Goal: Task Accomplishment & Management: Use online tool/utility

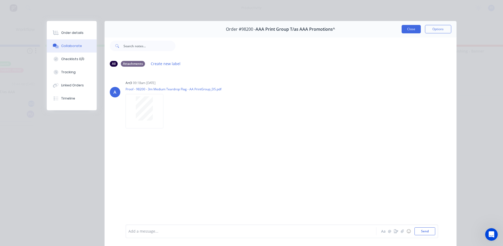
click at [410, 29] on button "Close" at bounding box center [411, 29] width 19 height 8
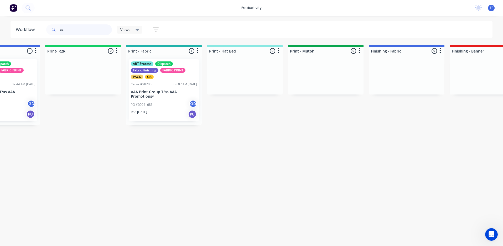
type input "a"
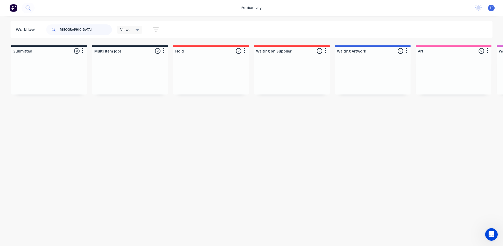
type input "[GEOGRAPHIC_DATA]"
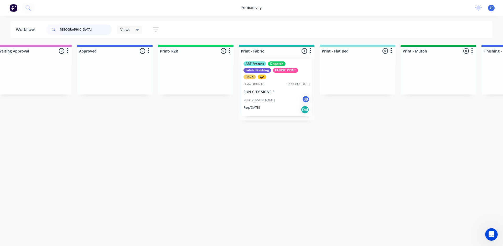
scroll to position [0, 510]
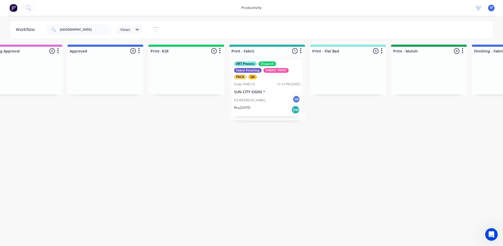
click at [260, 95] on div "PO #Shane SB" at bounding box center [267, 100] width 66 height 10
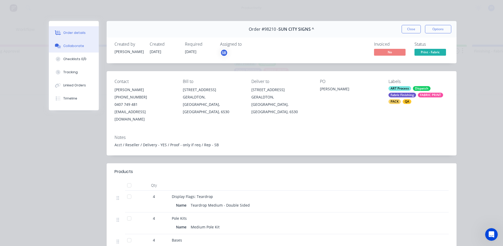
click at [86, 47] on button "Collaborate" at bounding box center [74, 45] width 50 height 13
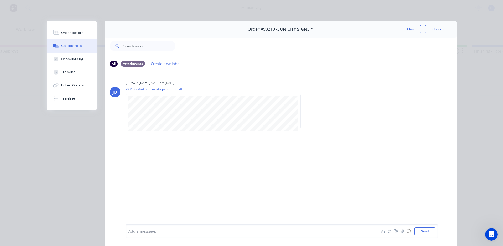
drag, startPoint x: 412, startPoint y: 27, endPoint x: 371, endPoint y: 39, distance: 43.0
click at [412, 28] on button "Close" at bounding box center [411, 29] width 19 height 8
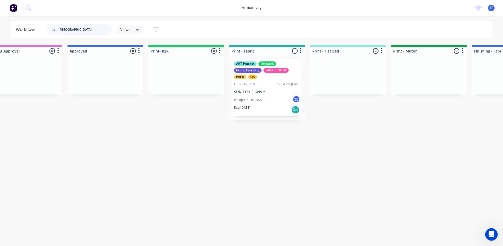
drag, startPoint x: 86, startPoint y: 30, endPoint x: 18, endPoint y: 35, distance: 68.2
click at [18, 35] on header "Workflow sun city Views Save new view None (Default) edit ART DEPT edit Banner …" at bounding box center [252, 29] width 482 height 17
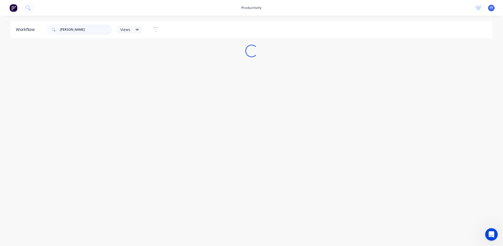
scroll to position [0, 0]
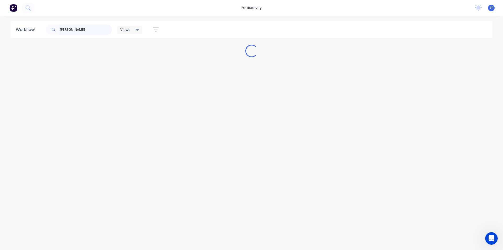
type input "[PERSON_NAME]"
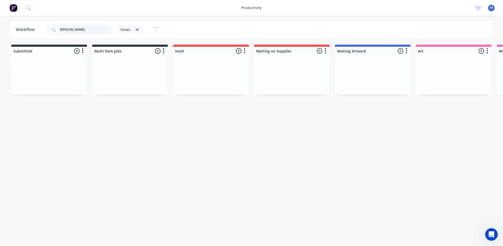
drag, startPoint x: 79, startPoint y: 30, endPoint x: -1, endPoint y: 31, distance: 79.9
click at [0, 31] on html "productivity productivity Workflow Planner Delivery Scheduling Timesheets No ne…" at bounding box center [251, 107] width 503 height 215
type input "umbrella"
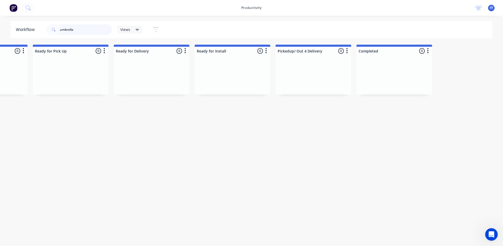
scroll to position [0, 676]
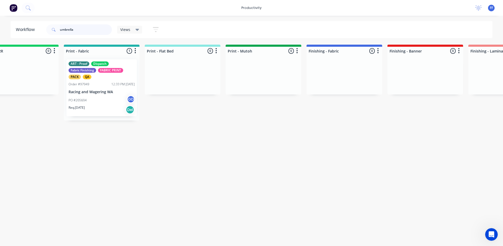
drag, startPoint x: 82, startPoint y: 32, endPoint x: 0, endPoint y: 25, distance: 81.7
click at [0, 25] on div "Workflow umbrella Views Save new view None (Default) edit ART DEPT edit Banner …" at bounding box center [251, 29] width 503 height 17
type input "n"
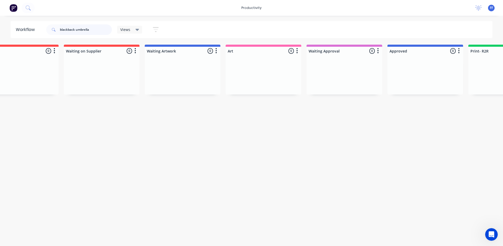
scroll to position [0, 0]
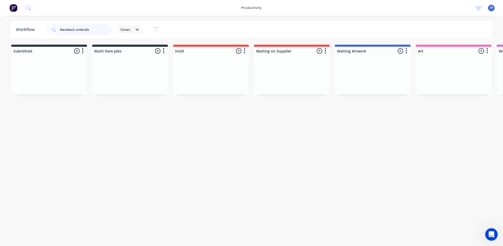
click at [68, 29] on input "blackback umbrella" at bounding box center [86, 29] width 52 height 11
type input "black back umbrella"
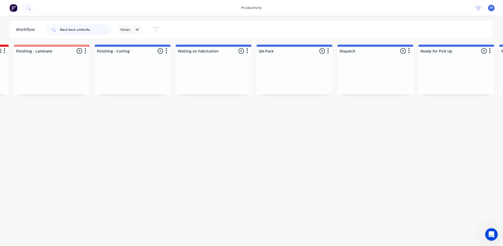
scroll to position [0, 1177]
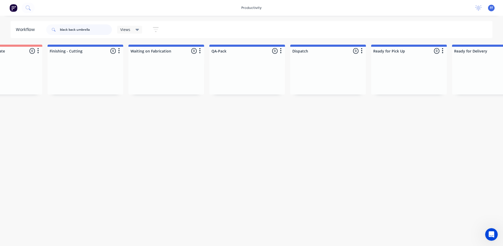
drag, startPoint x: 101, startPoint y: 29, endPoint x: -1, endPoint y: 22, distance: 102.4
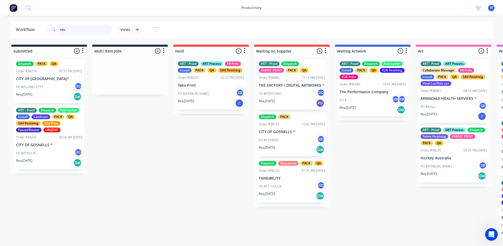
type input "nbs"
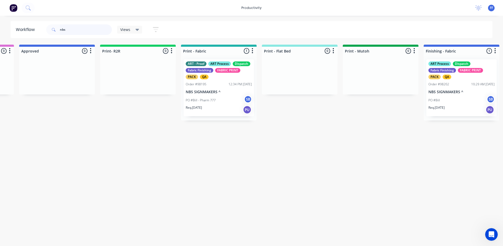
scroll to position [0, 562]
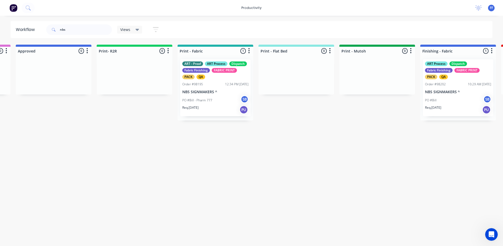
click at [230, 81] on div "ART - Proof ART Process Dispatch Fabric Finishing FABRIC PRINT PACK QA Order #9…" at bounding box center [215, 87] width 70 height 57
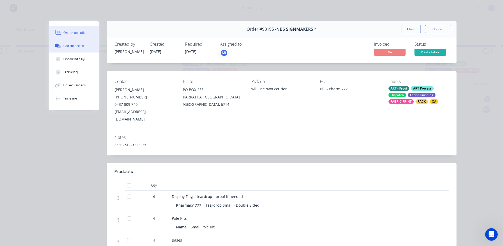
click at [77, 48] on div "Collaborate" at bounding box center [73, 46] width 21 height 5
